Goal: Navigation & Orientation: Find specific page/section

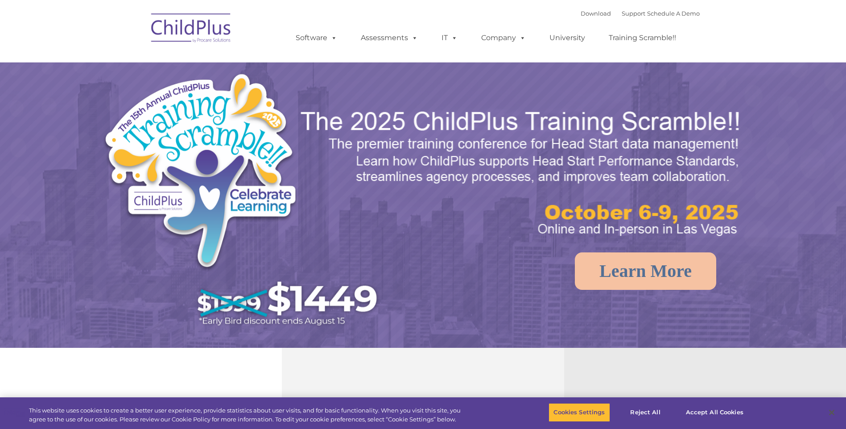
select select "MEDIUM"
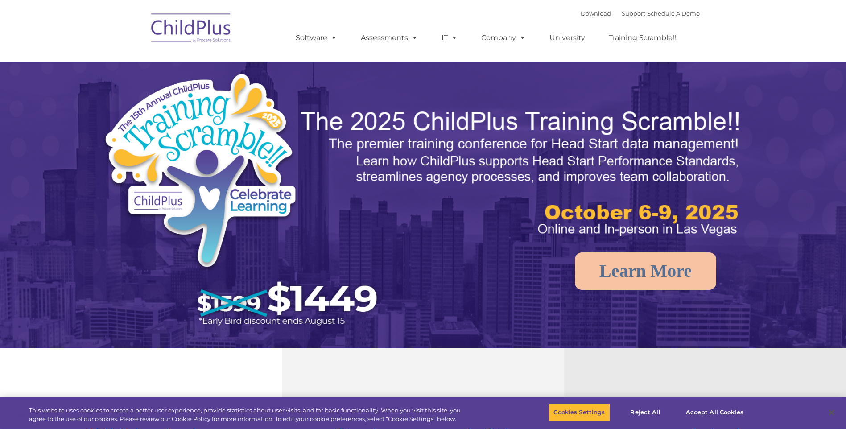
select select "MEDIUM"
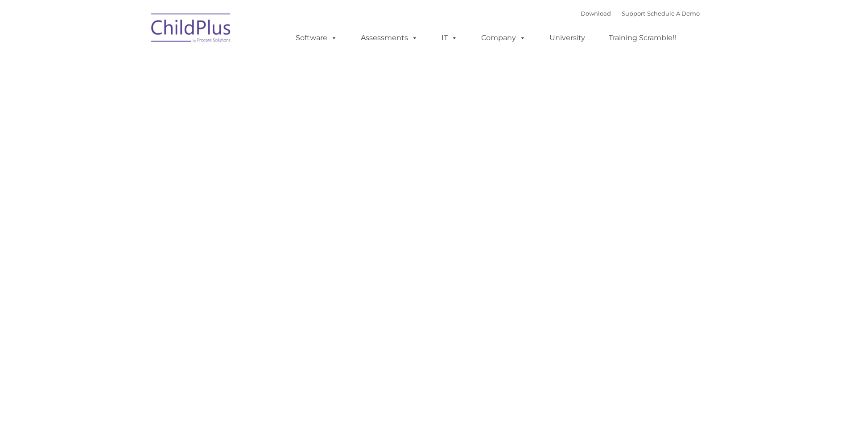
type input ""
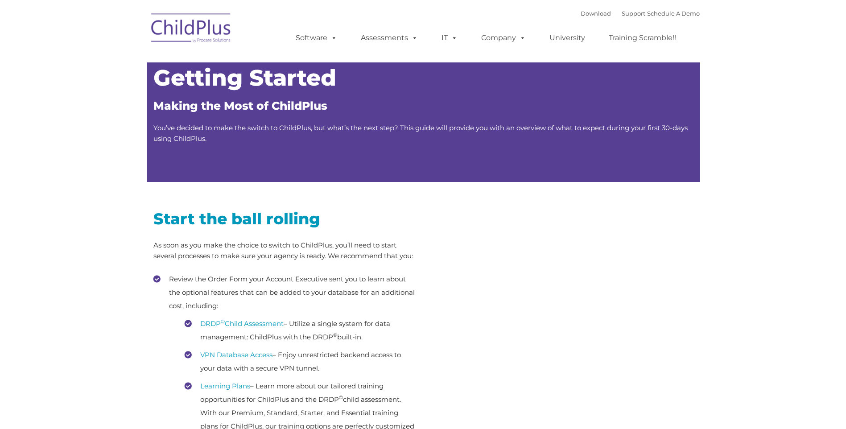
type input ""
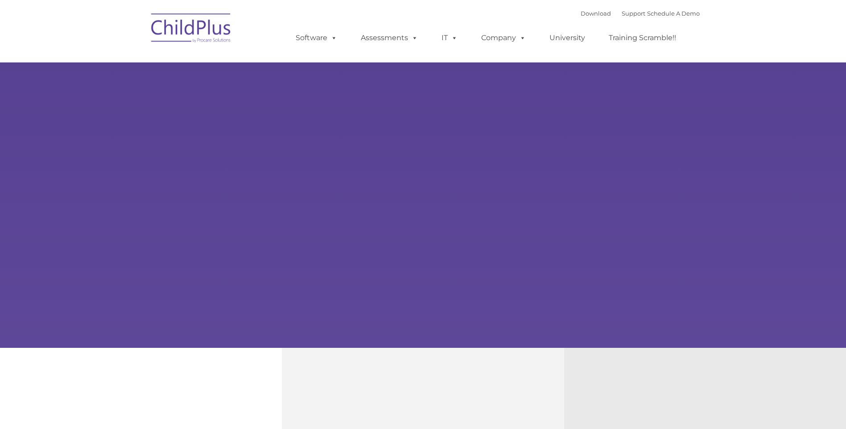
type input ""
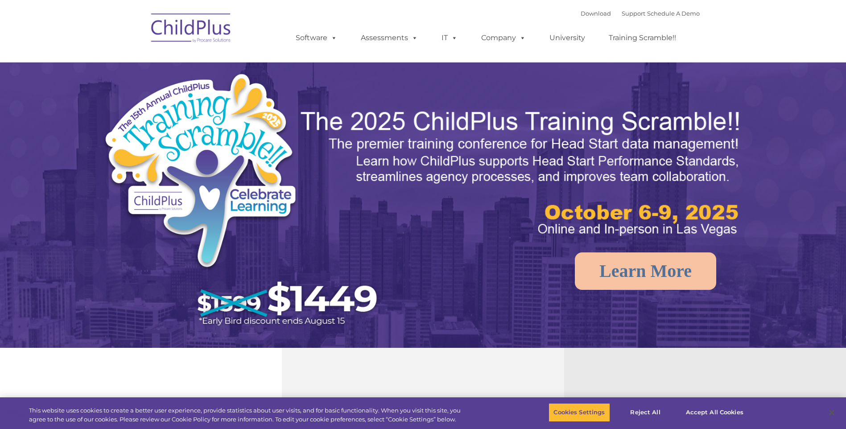
select select "MEDIUM"
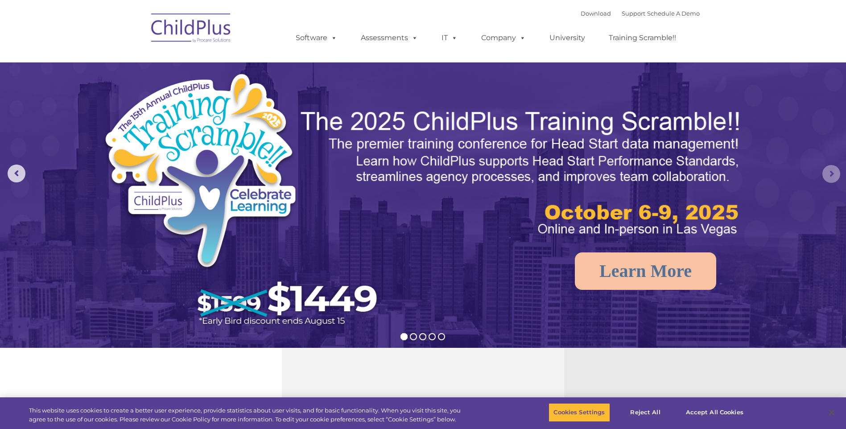
click at [829, 170] on rs-arrow at bounding box center [831, 174] width 18 height 18
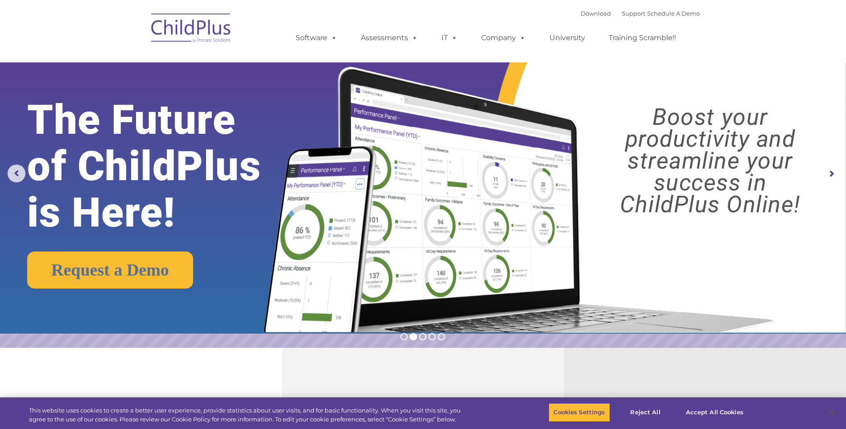
click at [830, 173] on rs-arrow at bounding box center [831, 174] width 18 height 18
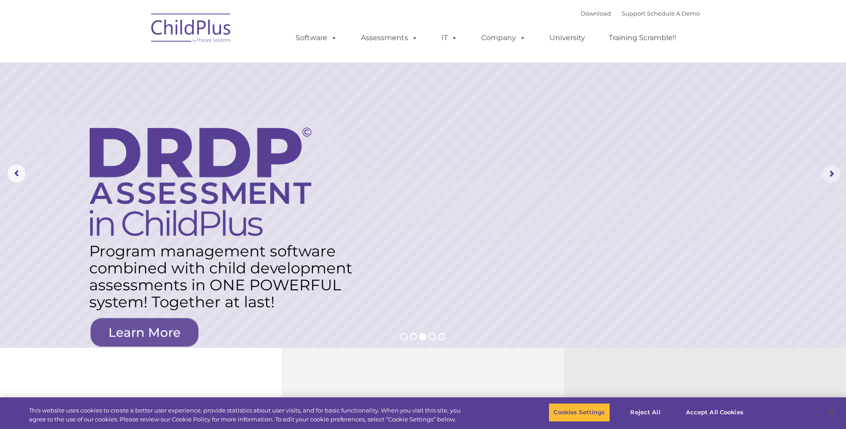
click at [830, 172] on rs-arrow at bounding box center [831, 174] width 18 height 18
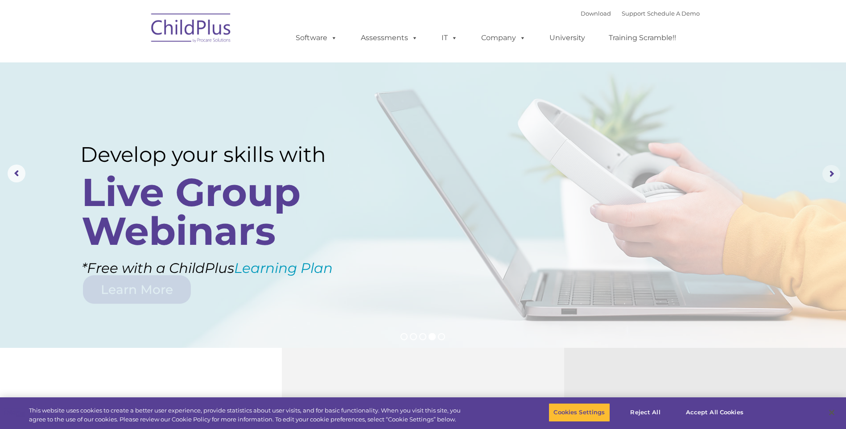
click at [830, 174] on rs-arrow at bounding box center [831, 174] width 18 height 18
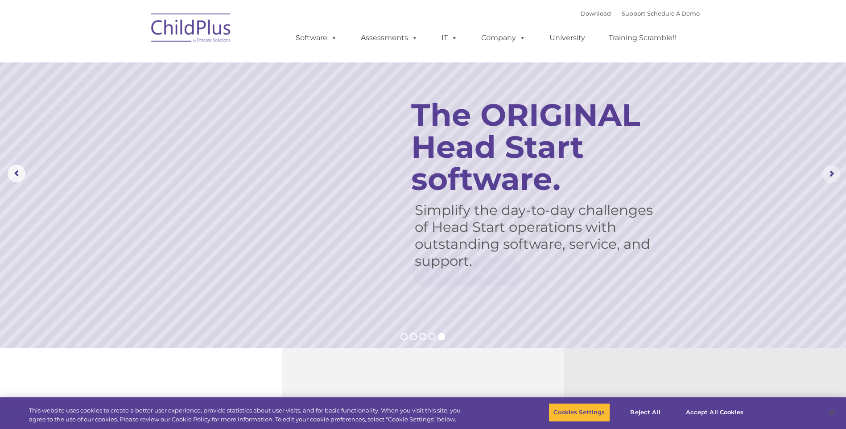
click at [831, 176] on rs-arrow at bounding box center [831, 174] width 18 height 18
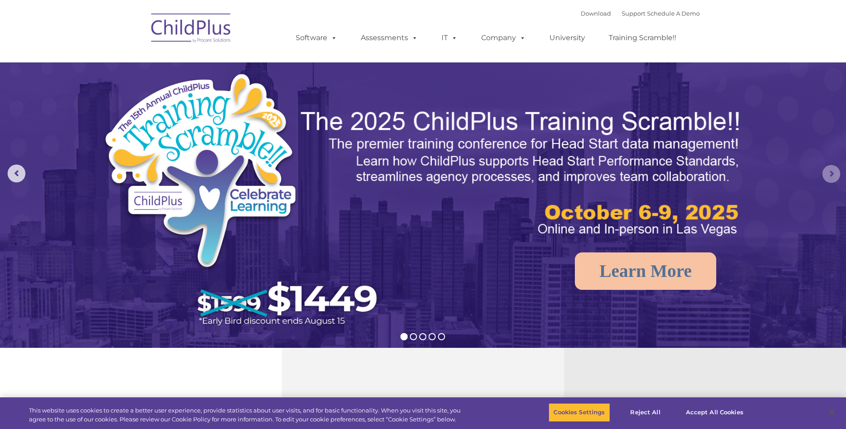
click at [831, 176] on rs-arrow at bounding box center [831, 174] width 18 height 18
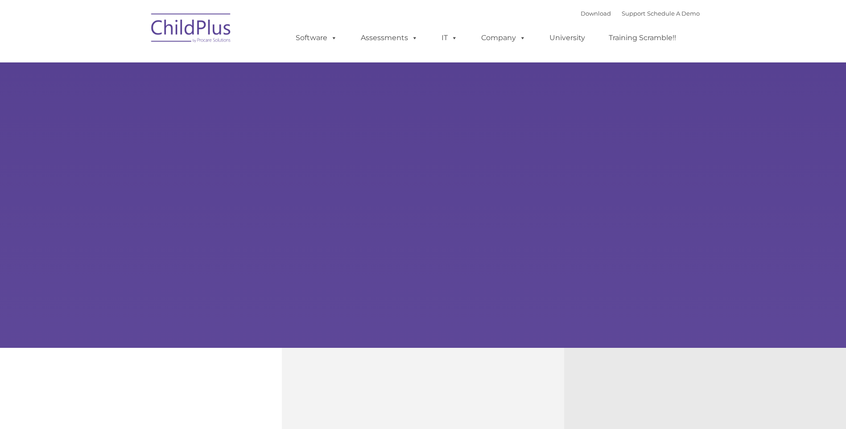
type input ""
